Goal: Task Accomplishment & Management: Complete application form

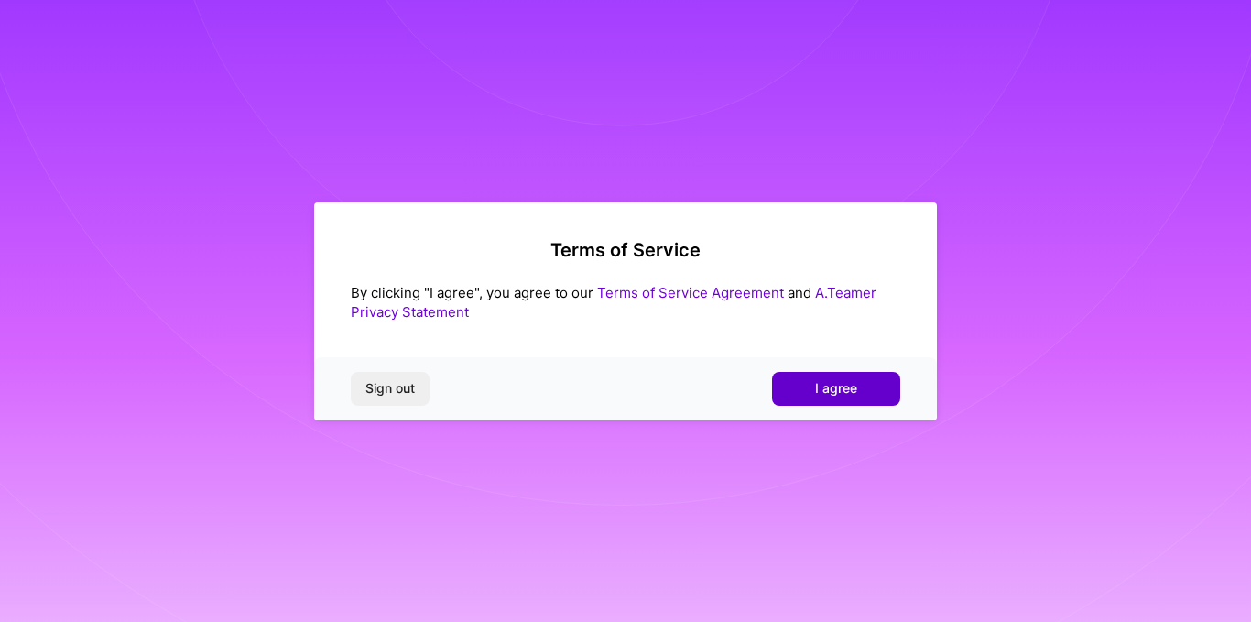
click at [799, 393] on button "I agree" at bounding box center [836, 388] width 128 height 33
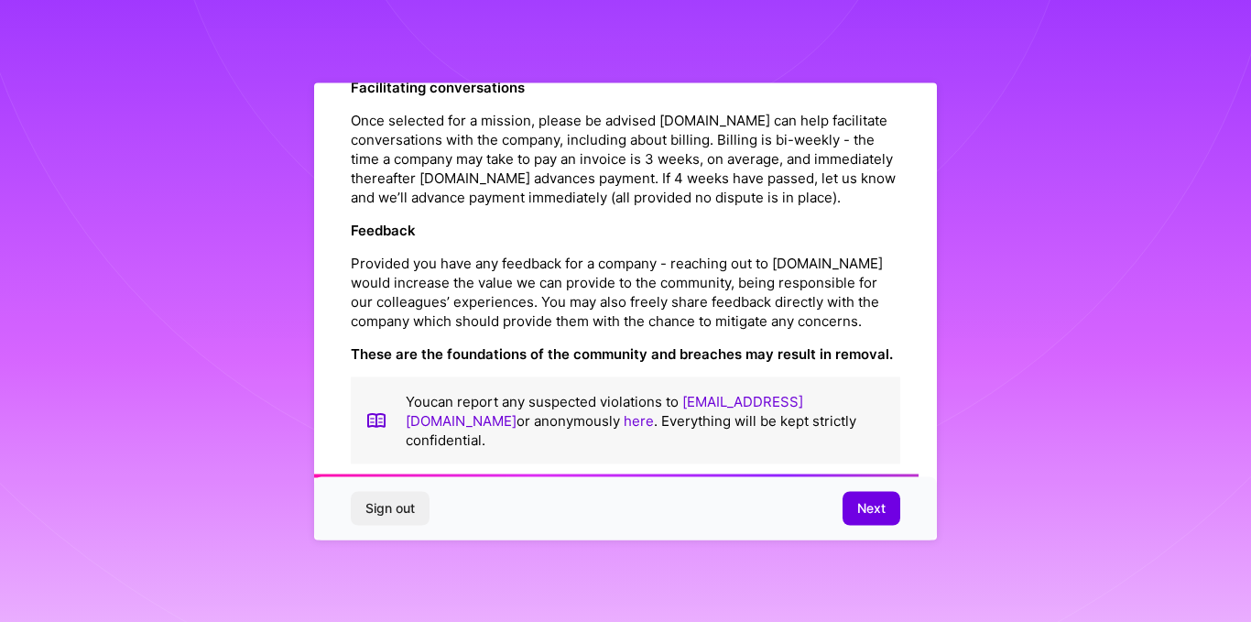
scroll to position [2140, 0]
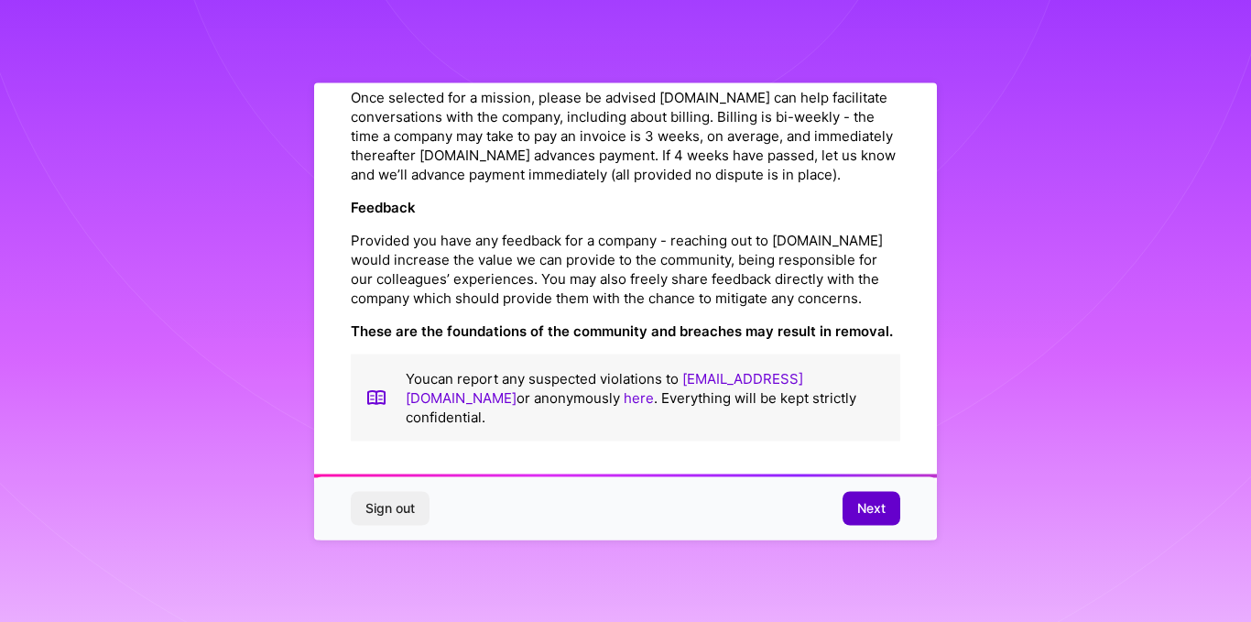
click at [875, 510] on span "Next" at bounding box center [871, 508] width 28 height 18
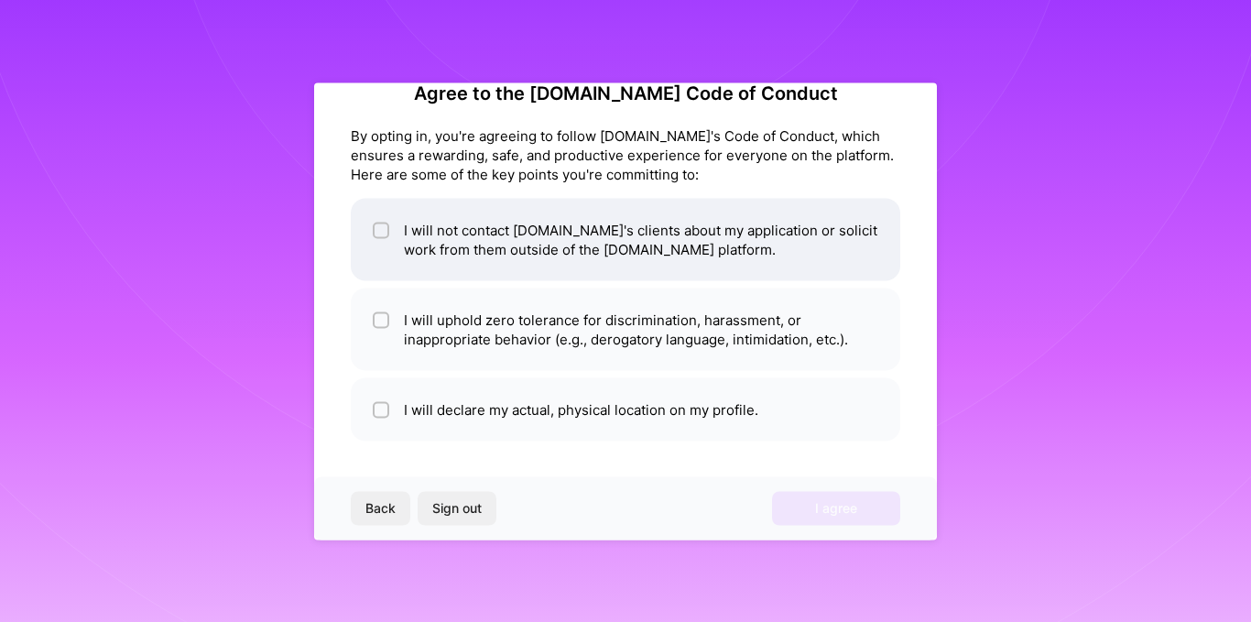
scroll to position [0, 0]
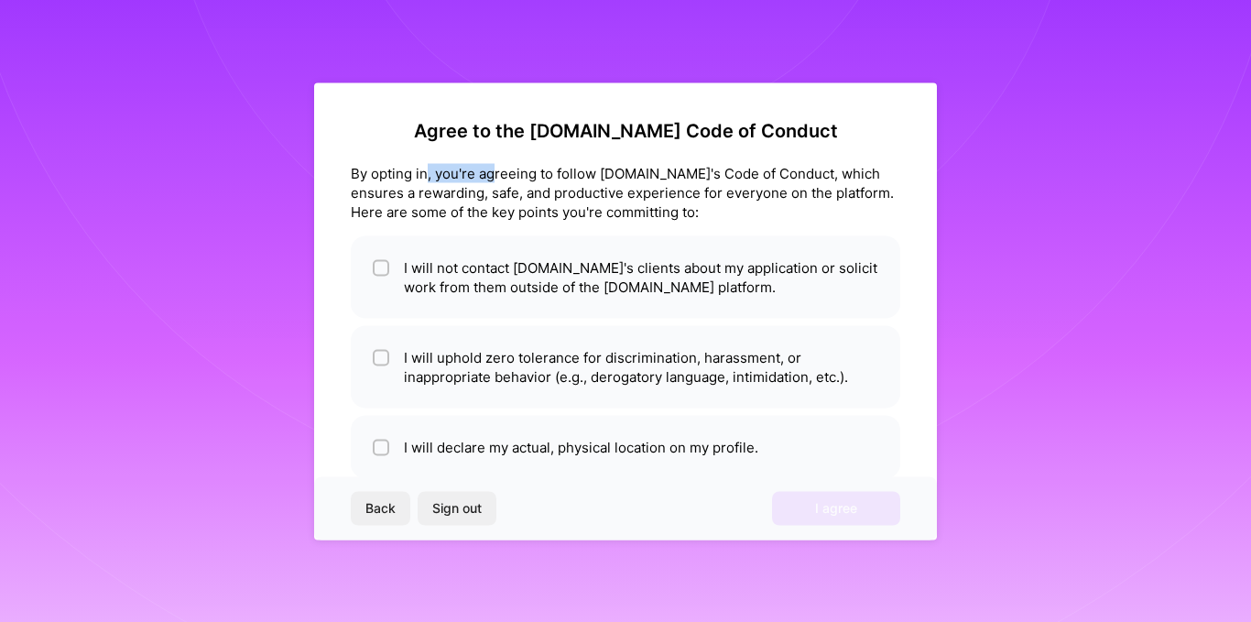
drag, startPoint x: 426, startPoint y: 166, endPoint x: 562, endPoint y: 180, distance: 137.2
click at [562, 180] on div "By opting in, you're agreeing to follow [DOMAIN_NAME]'s Code of Conduct, which …" at bounding box center [626, 192] width 550 height 58
click at [577, 181] on div "By opting in, you're agreeing to follow [DOMAIN_NAME]'s Code of Conduct, which …" at bounding box center [626, 192] width 550 height 58
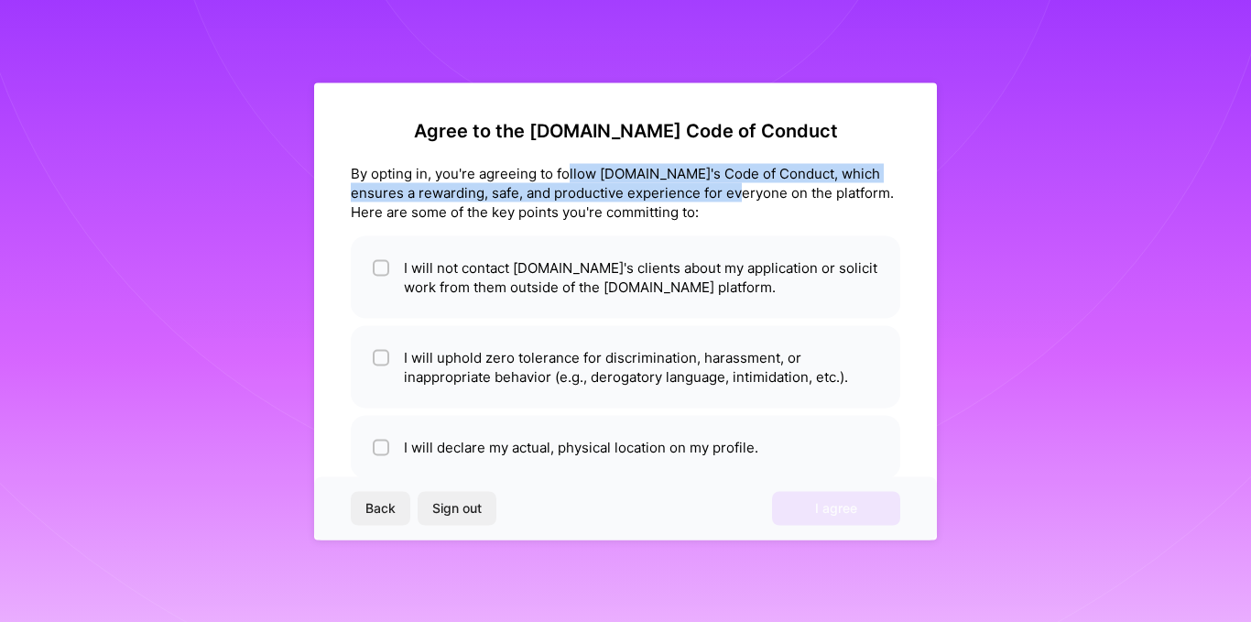
drag, startPoint x: 571, startPoint y: 181, endPoint x: 724, endPoint y: 192, distance: 153.4
click at [724, 192] on div "By opting in, you're agreeing to follow [DOMAIN_NAME]'s Code of Conduct, which …" at bounding box center [626, 192] width 550 height 58
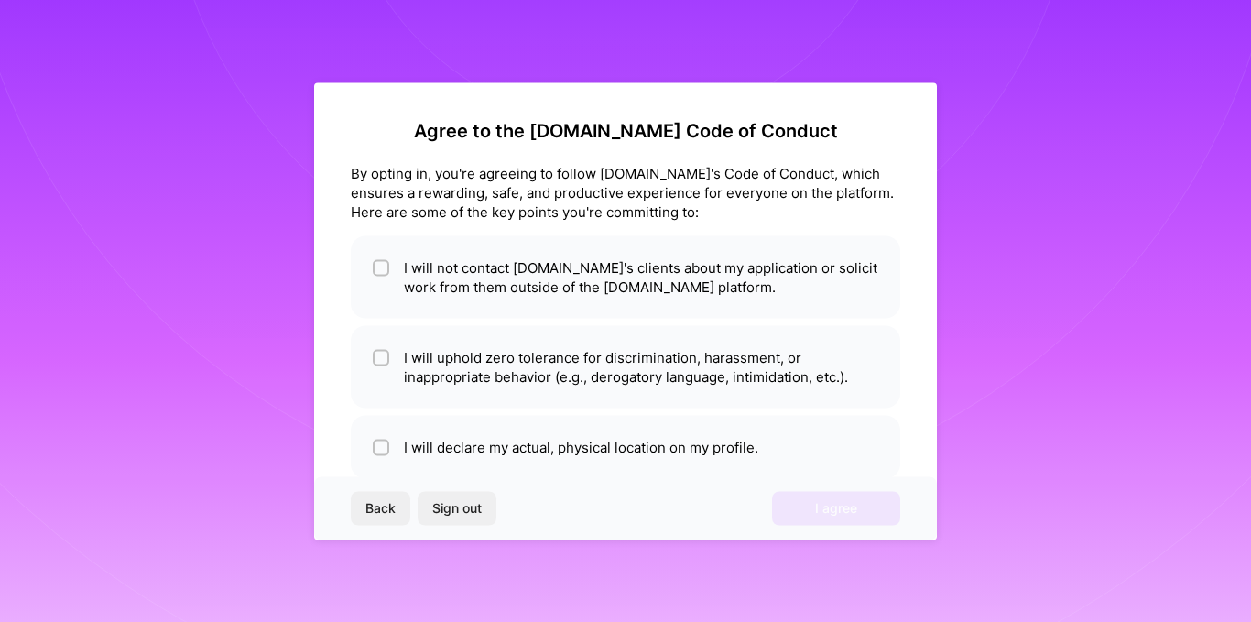
click at [735, 193] on div "By opting in, you're agreeing to follow [DOMAIN_NAME]'s Code of Conduct, which …" at bounding box center [626, 192] width 550 height 58
drag, startPoint x: 607, startPoint y: 191, endPoint x: 717, endPoint y: 204, distance: 110.7
click at [710, 203] on div "By opting in, you're agreeing to follow [DOMAIN_NAME]'s Code of Conduct, which …" at bounding box center [626, 192] width 550 height 58
click at [644, 223] on div "Agree to the [DOMAIN_NAME] Code of Conduct By opting in, you're agreeing to fol…" at bounding box center [626, 298] width 550 height 359
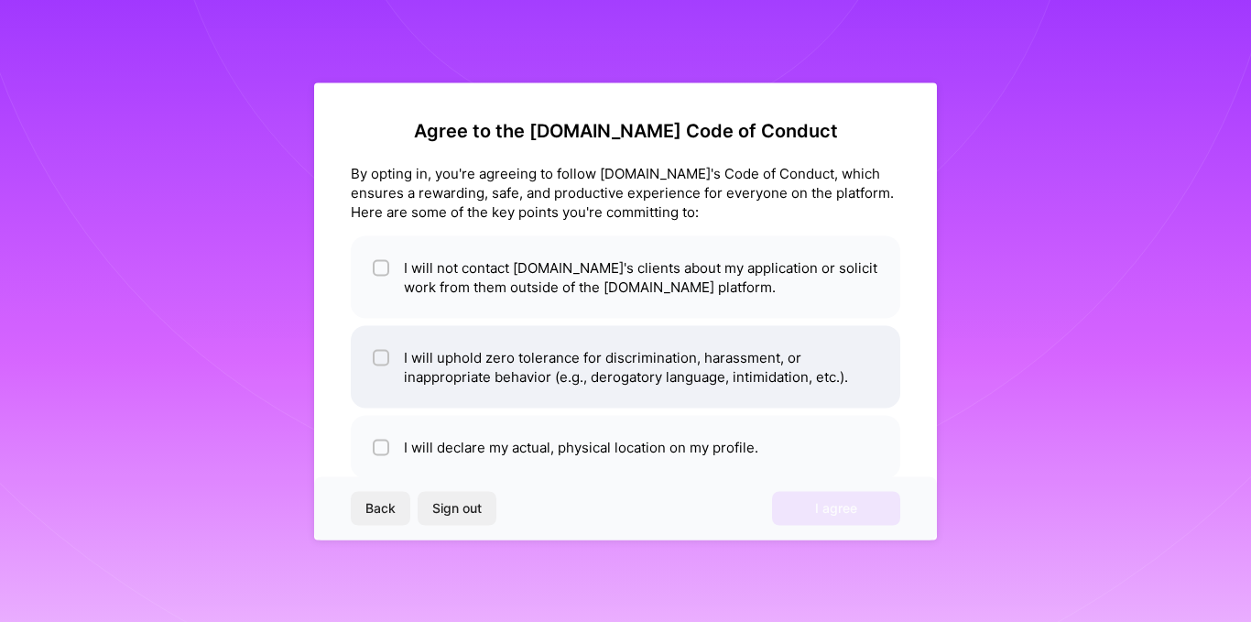
click at [448, 362] on li "I will uphold zero tolerance for discrimination, harassment, or inappropriate b…" at bounding box center [626, 366] width 550 height 82
checkbox input "true"
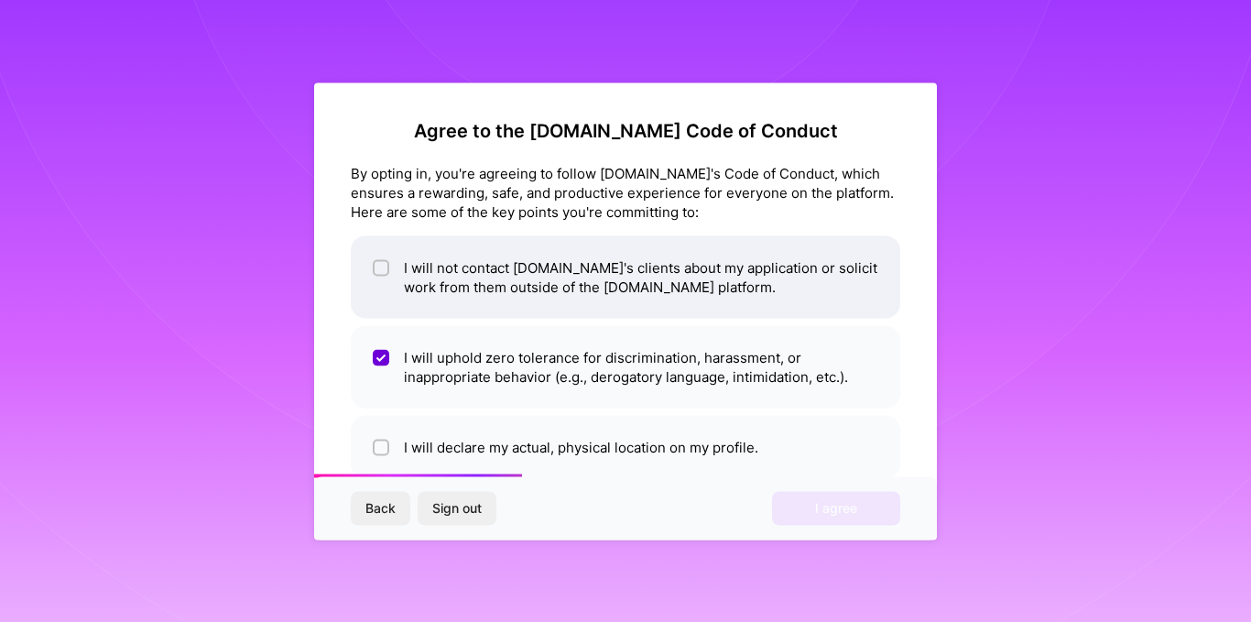
click at [506, 265] on li "I will not contact [DOMAIN_NAME]'s clients about my application or solicit work…" at bounding box center [626, 276] width 550 height 82
checkbox input "true"
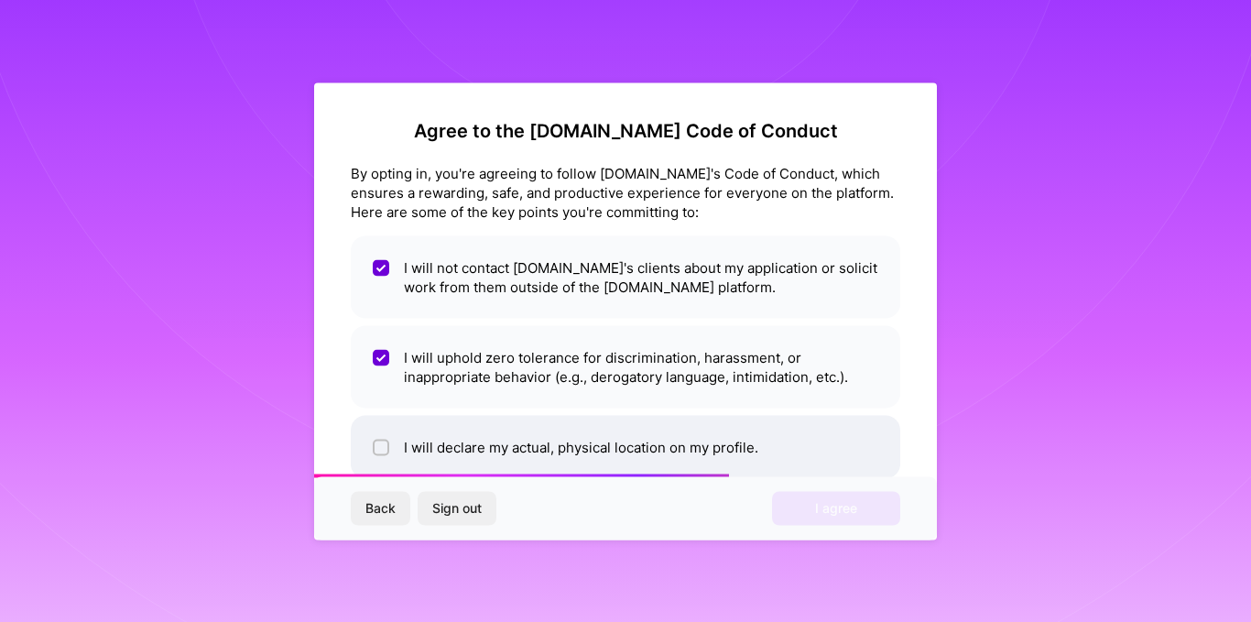
click at [409, 428] on li "I will declare my actual, physical location on my profile." at bounding box center [626, 446] width 550 height 63
checkbox input "true"
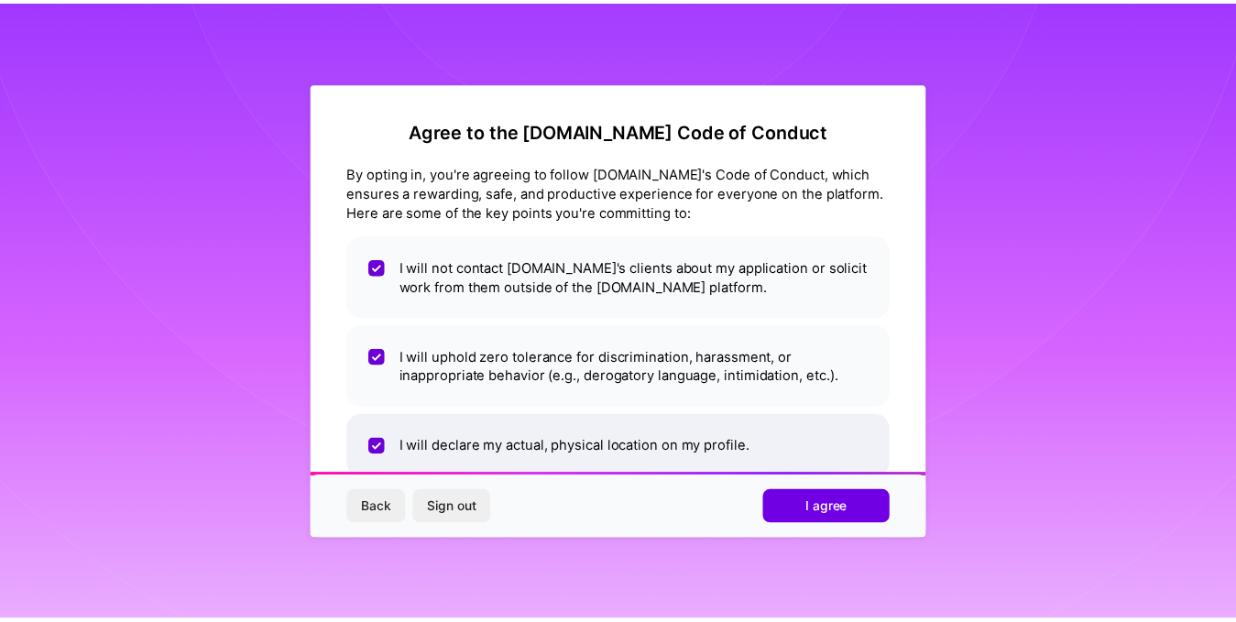
scroll to position [38, 0]
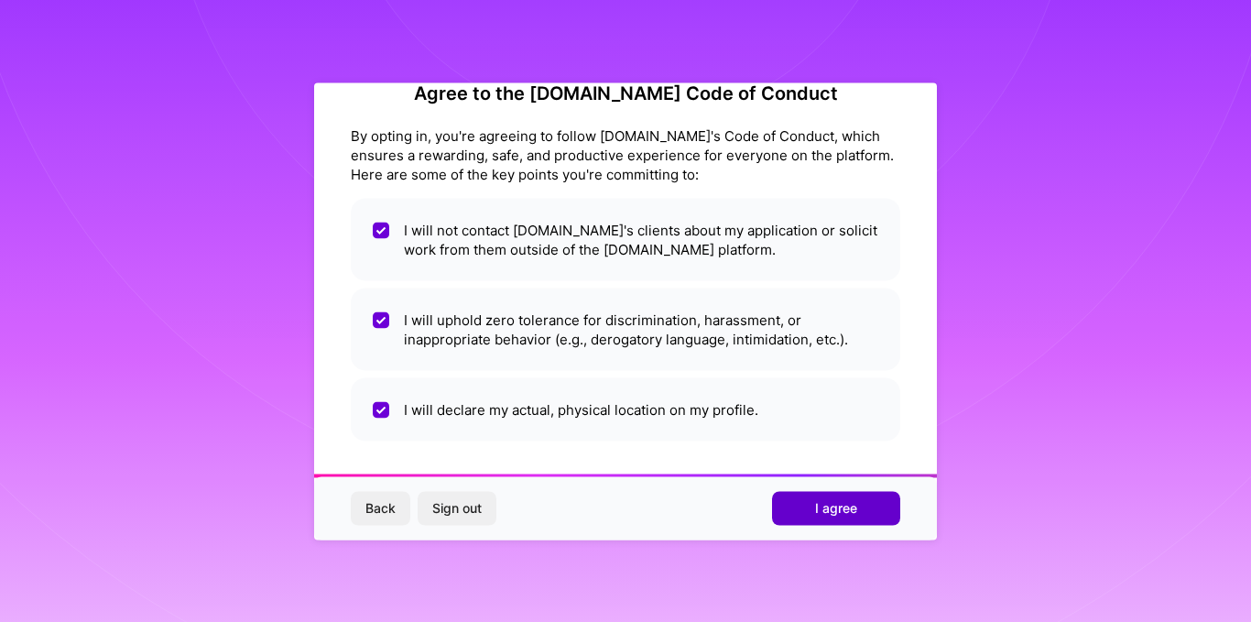
click at [798, 501] on button "I agree" at bounding box center [836, 508] width 128 height 33
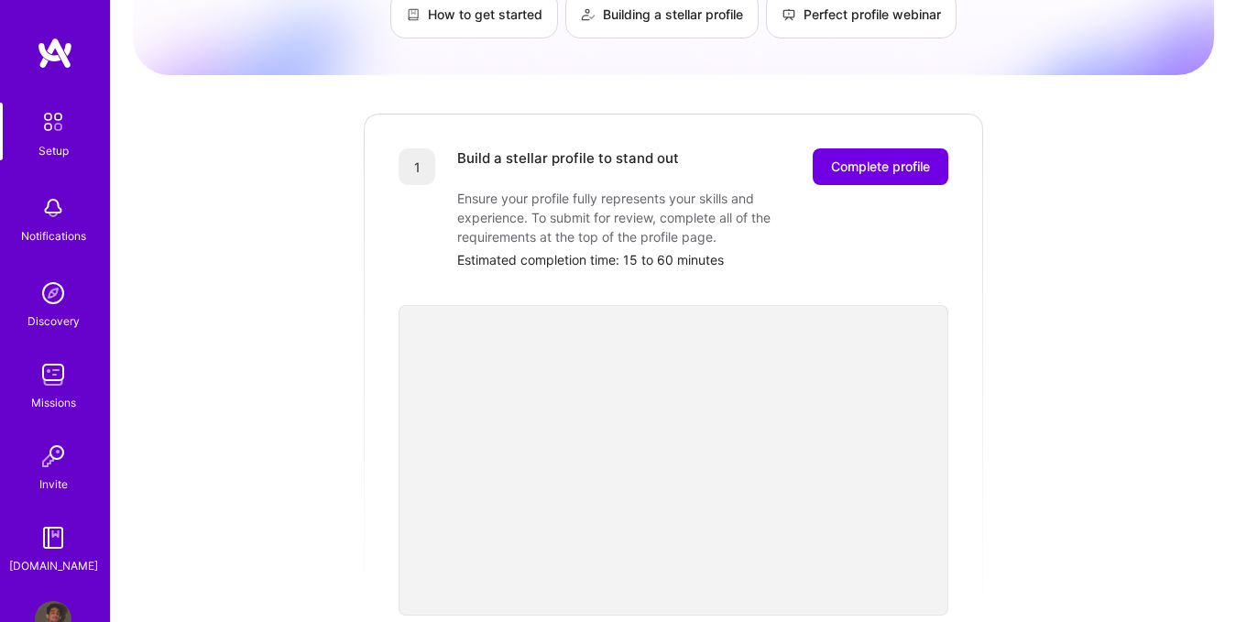
scroll to position [163, 0]
